Goal: Information Seeking & Learning: Learn about a topic

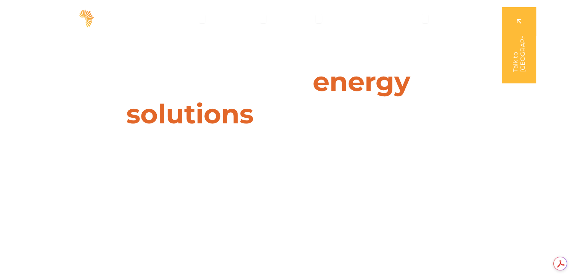
click at [262, 21] on icon "Menu" at bounding box center [263, 19] width 6 height 6
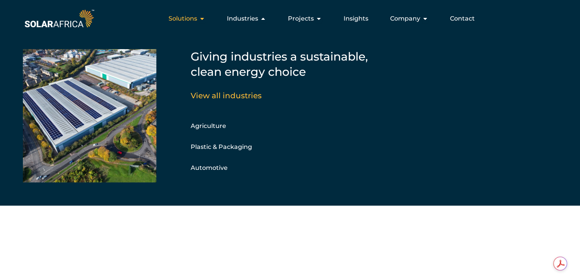
click at [195, 18] on span "Solutions" at bounding box center [183, 18] width 29 height 9
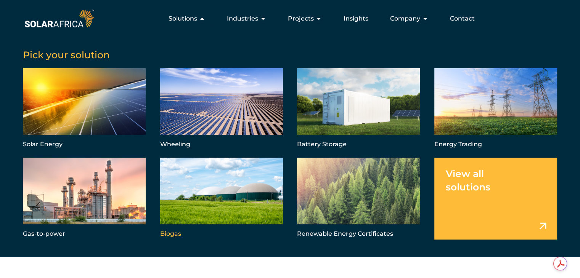
click at [210, 188] on link "Menu" at bounding box center [221, 199] width 123 height 82
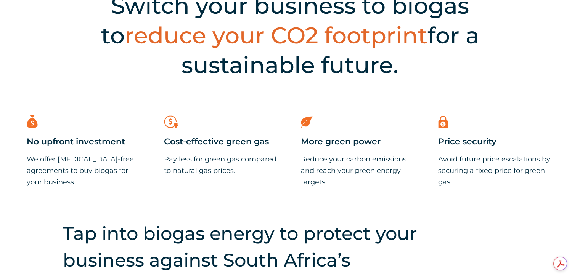
scroll to position [267, 0]
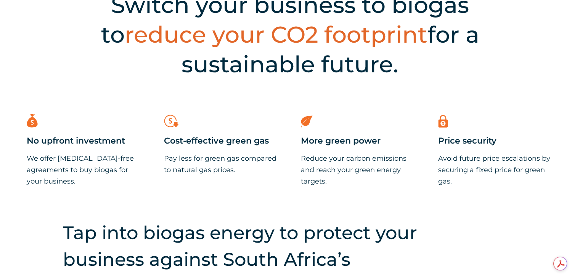
drag, startPoint x: 218, startPoint y: 80, endPoint x: 413, endPoint y: 83, distance: 195.2
click at [413, 83] on div "Switch your business to biogas to reduce your CO2 footprint for a sustainable f…" at bounding box center [290, 32] width 580 height 152
click at [419, 83] on div "Switch your business to biogas to reduce your CO2 footprint for a sustainable f…" at bounding box center [290, 32] width 580 height 152
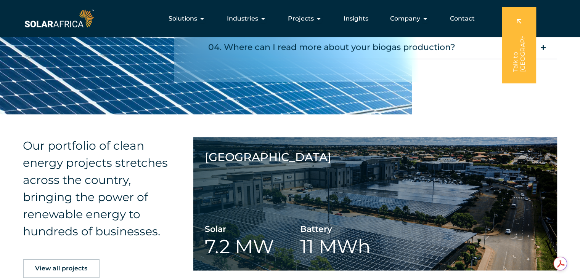
scroll to position [762, 0]
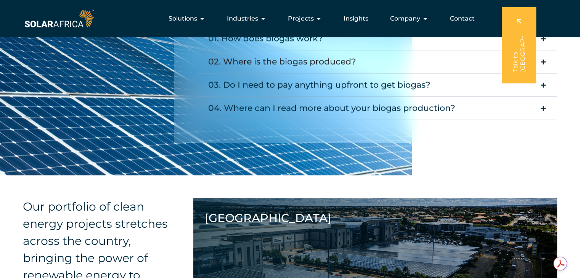
click at [283, 61] on div "02. Where is the biogas produced?" at bounding box center [282, 61] width 148 height 15
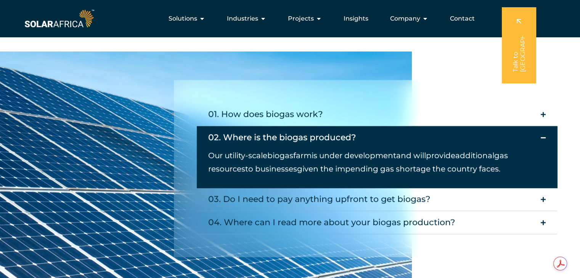
scroll to position [686, 0]
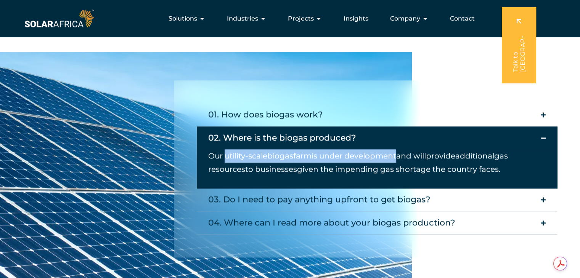
drag, startPoint x: 224, startPoint y: 157, endPoint x: 400, endPoint y: 150, distance: 175.5
click at [400, 150] on p "Our utility-scale biogas farm is under development and will provide additional …" at bounding box center [371, 162] width 326 height 27
click at [302, 161] on p "Our utility-scale biogas farm is under development and will provide additional …" at bounding box center [371, 162] width 326 height 27
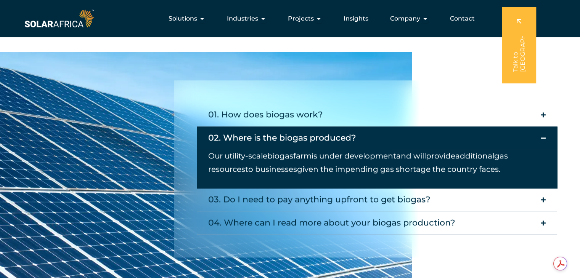
drag, startPoint x: 226, startPoint y: 155, endPoint x: 400, endPoint y: 153, distance: 174.6
click at [400, 153] on span "Our utility-scale biogas farm is under development and will provide additional …" at bounding box center [358, 162] width 300 height 22
copy span "utility-scale biogas farm is under development"
click at [301, 108] on div "01. How does biogas work?" at bounding box center [265, 114] width 115 height 15
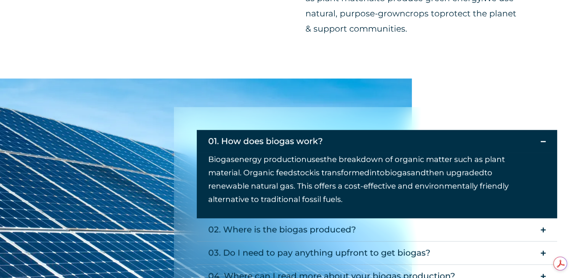
scroll to position [724, 0]
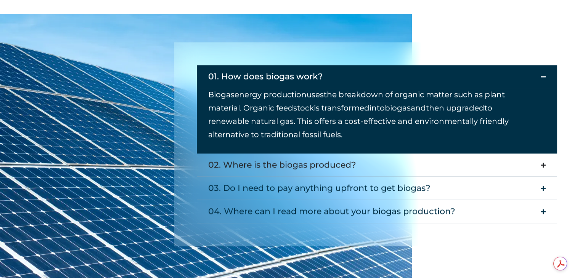
click at [297, 162] on div "02. Where is the biogas produced?" at bounding box center [282, 164] width 148 height 15
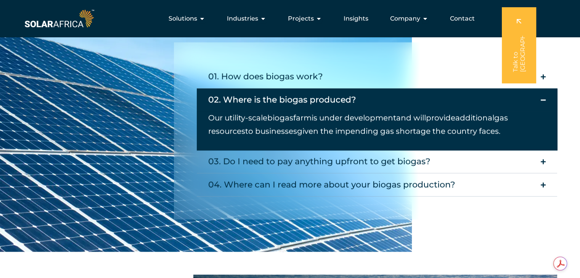
scroll to position [686, 0]
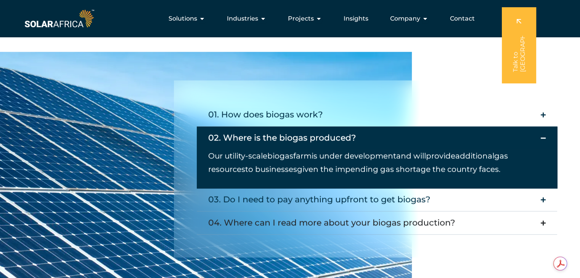
click at [270, 217] on div "04. Where can I read more about your biogas production?" at bounding box center [331, 222] width 247 height 15
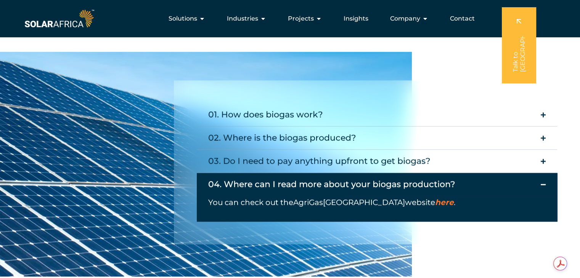
drag, startPoint x: 388, startPoint y: 202, endPoint x: 333, endPoint y: 186, distance: 56.6
click at [333, 186] on div "04. Where can I read more about your biogas production?" at bounding box center [331, 184] width 247 height 15
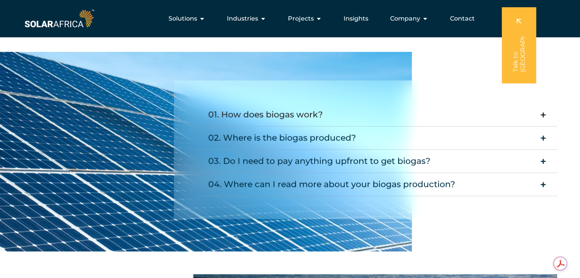
click at [307, 108] on div "01. How does biogas work?" at bounding box center [265, 114] width 115 height 15
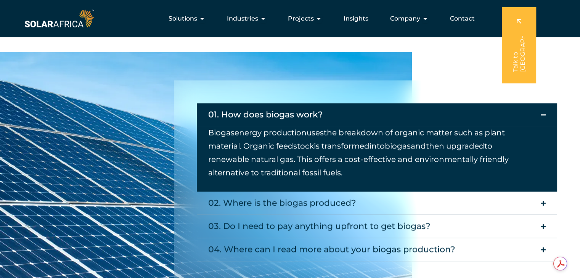
click at [307, 116] on div "01. How does biogas work?" at bounding box center [265, 114] width 115 height 15
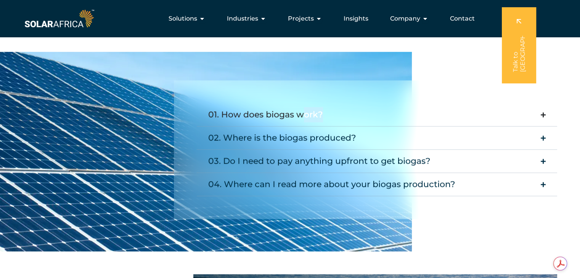
click at [307, 116] on div "01. How does biogas work?" at bounding box center [265, 114] width 115 height 15
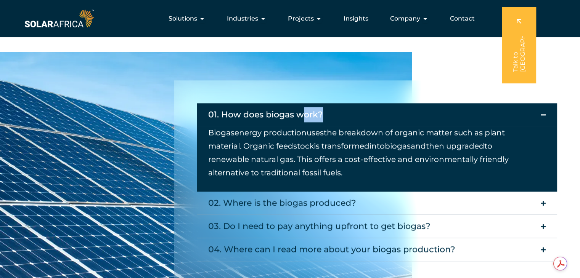
click at [307, 116] on div "01. How does biogas work?" at bounding box center [265, 114] width 115 height 15
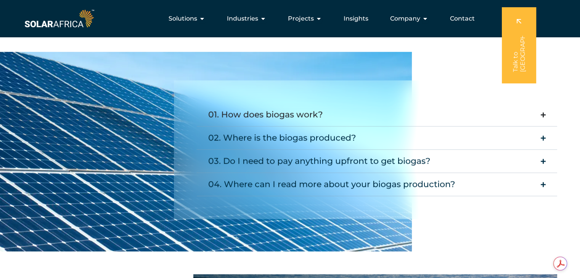
click at [295, 117] on div "01. How does biogas work?" at bounding box center [265, 114] width 115 height 15
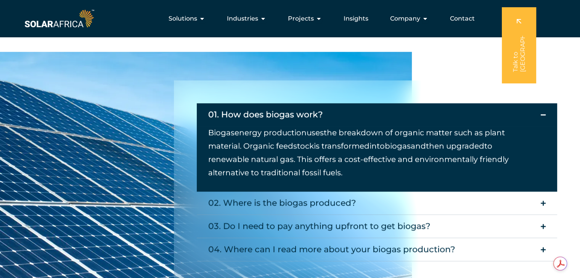
click at [295, 117] on div "01. How does biogas work?" at bounding box center [265, 114] width 115 height 15
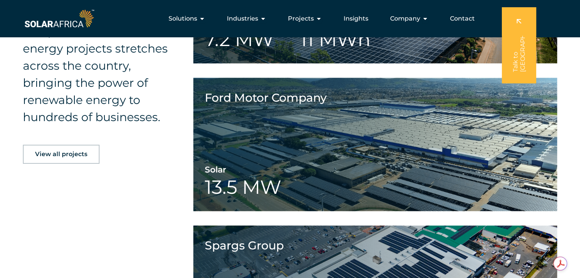
scroll to position [1029, 0]
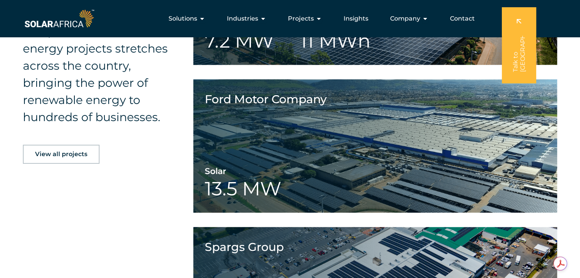
click at [83, 158] on link "View all projects" at bounding box center [61, 154] width 77 height 19
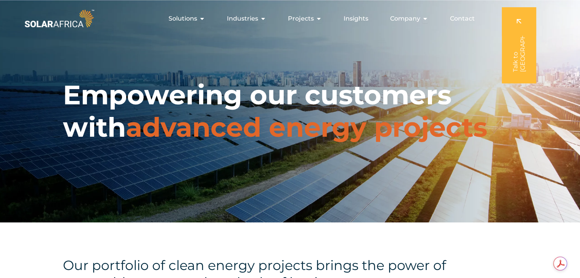
click at [59, 25] on img at bounding box center [59, 19] width 73 height 22
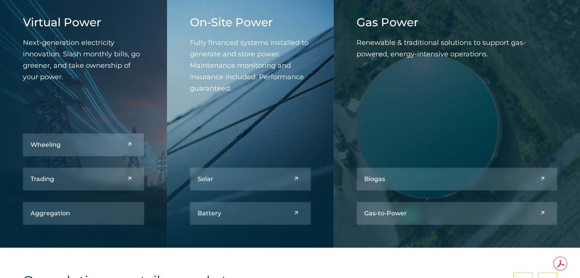
scroll to position [877, 0]
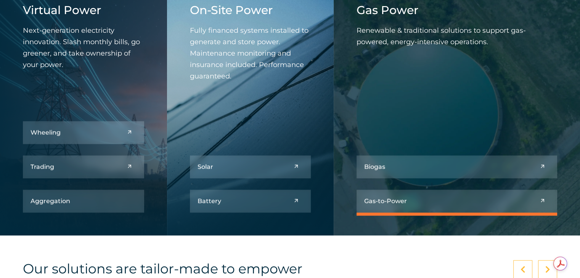
click at [419, 207] on link at bounding box center [456, 201] width 201 height 23
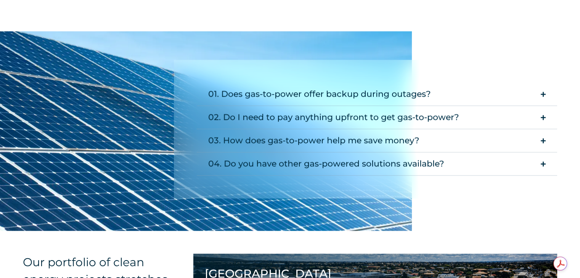
scroll to position [724, 0]
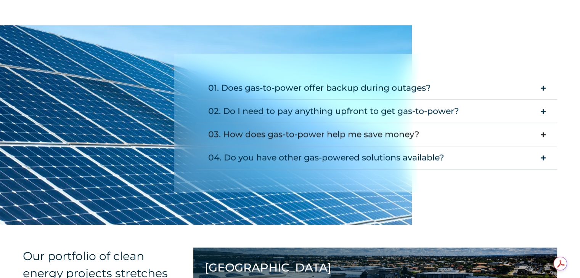
click at [282, 131] on div "03. How does gas-to-power help me save money?" at bounding box center [313, 134] width 211 height 15
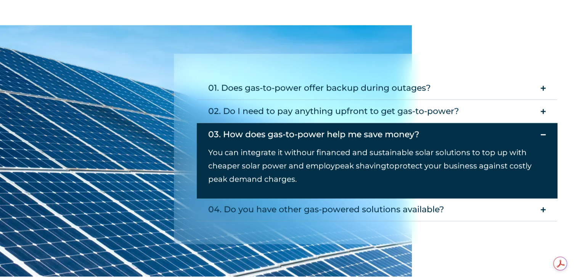
click at [282, 131] on div "03. How does gas-to-power help me save money?" at bounding box center [313, 134] width 211 height 15
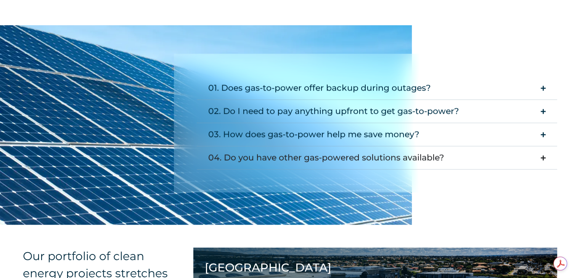
click at [279, 151] on div "04. Do you have other gas-powered solutions available?" at bounding box center [326, 157] width 236 height 15
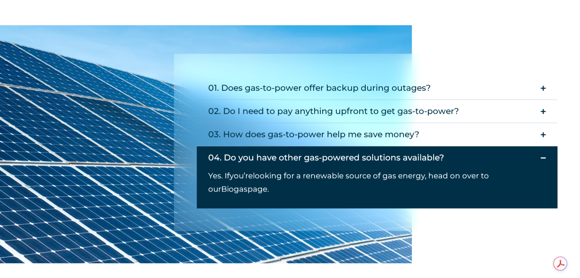
click at [279, 151] on div "04. Do you have other gas-powered solutions available?" at bounding box center [326, 157] width 236 height 15
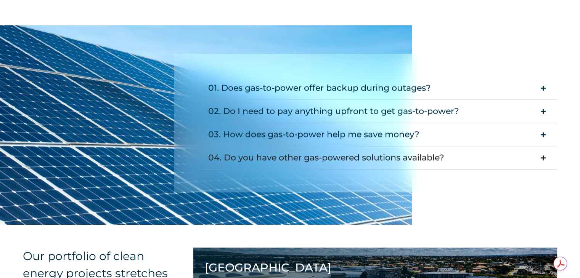
click at [249, 149] on summary "04. Do you have other gas-powered solutions available?" at bounding box center [377, 157] width 360 height 23
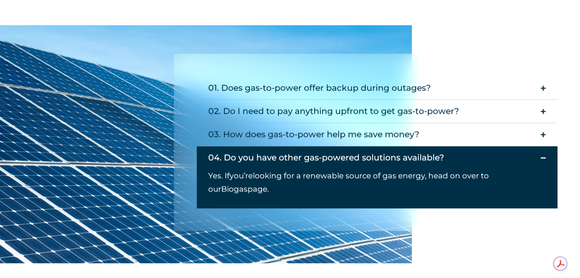
click at [249, 152] on div "04. Do you have other gas-powered solutions available?" at bounding box center [326, 157] width 236 height 15
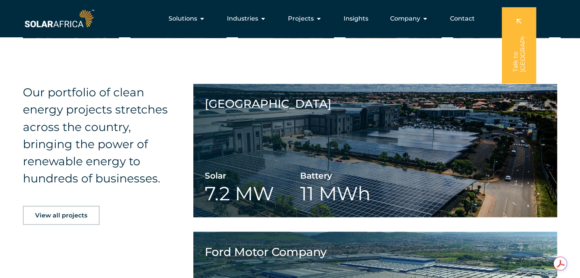
scroll to position [1314, 0]
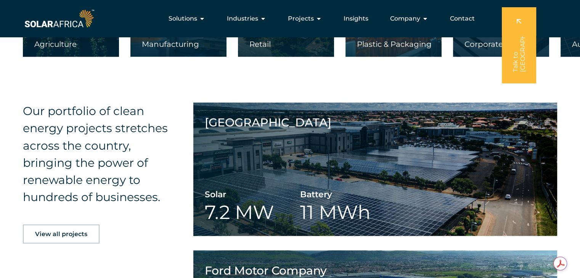
click at [61, 225] on link "View all projects" at bounding box center [61, 234] width 77 height 19
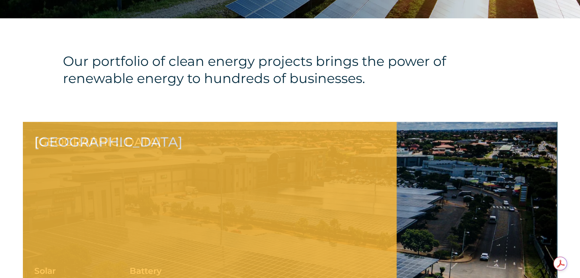
scroll to position [381, 0]
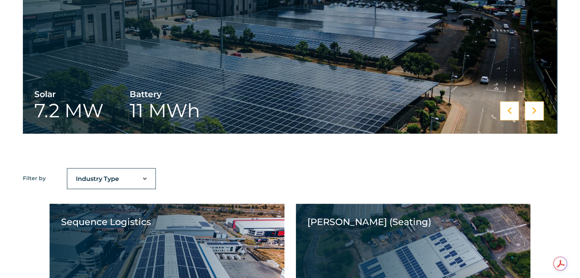
click at [73, 181] on select "Industry Type Agriculture Automotive Corporate Parks FMCG Food Processing Hospi…" at bounding box center [111, 179] width 88 height 15
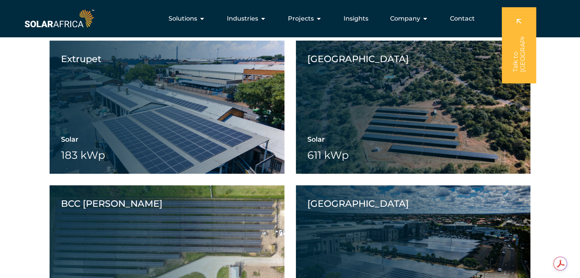
scroll to position [1249, 0]
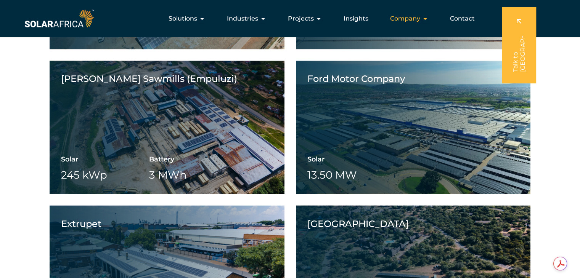
click at [415, 19] on span "Company" at bounding box center [405, 18] width 30 height 9
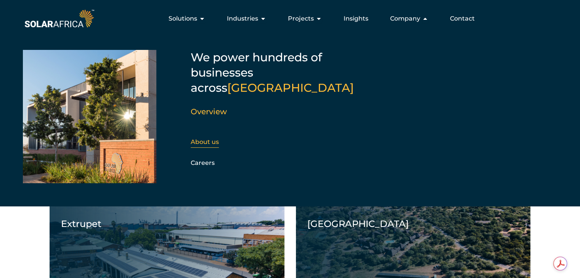
click at [212, 138] on link "About us" at bounding box center [205, 141] width 28 height 7
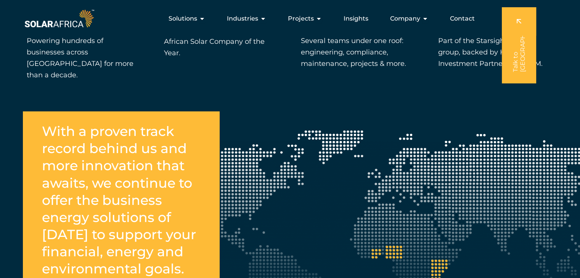
scroll to position [1220, 0]
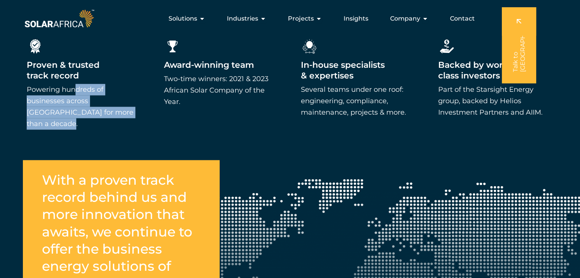
drag, startPoint x: 48, startPoint y: 80, endPoint x: 98, endPoint y: 106, distance: 56.6
click at [98, 106] on p "Powering hundreds of businesses across [GEOGRAPHIC_DATA] for more than a decade." at bounding box center [84, 107] width 115 height 46
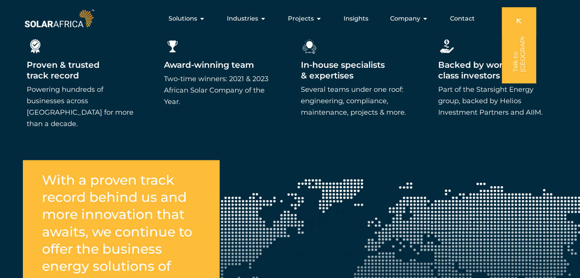
click at [113, 105] on p "Powering hundreds of businesses across [GEOGRAPHIC_DATA] for more than a decade." at bounding box center [84, 107] width 115 height 46
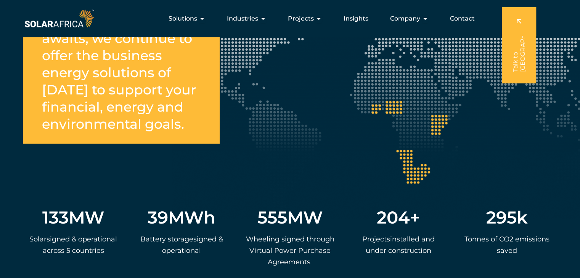
scroll to position [1411, 0]
